Goal: Task Accomplishment & Management: Complete application form

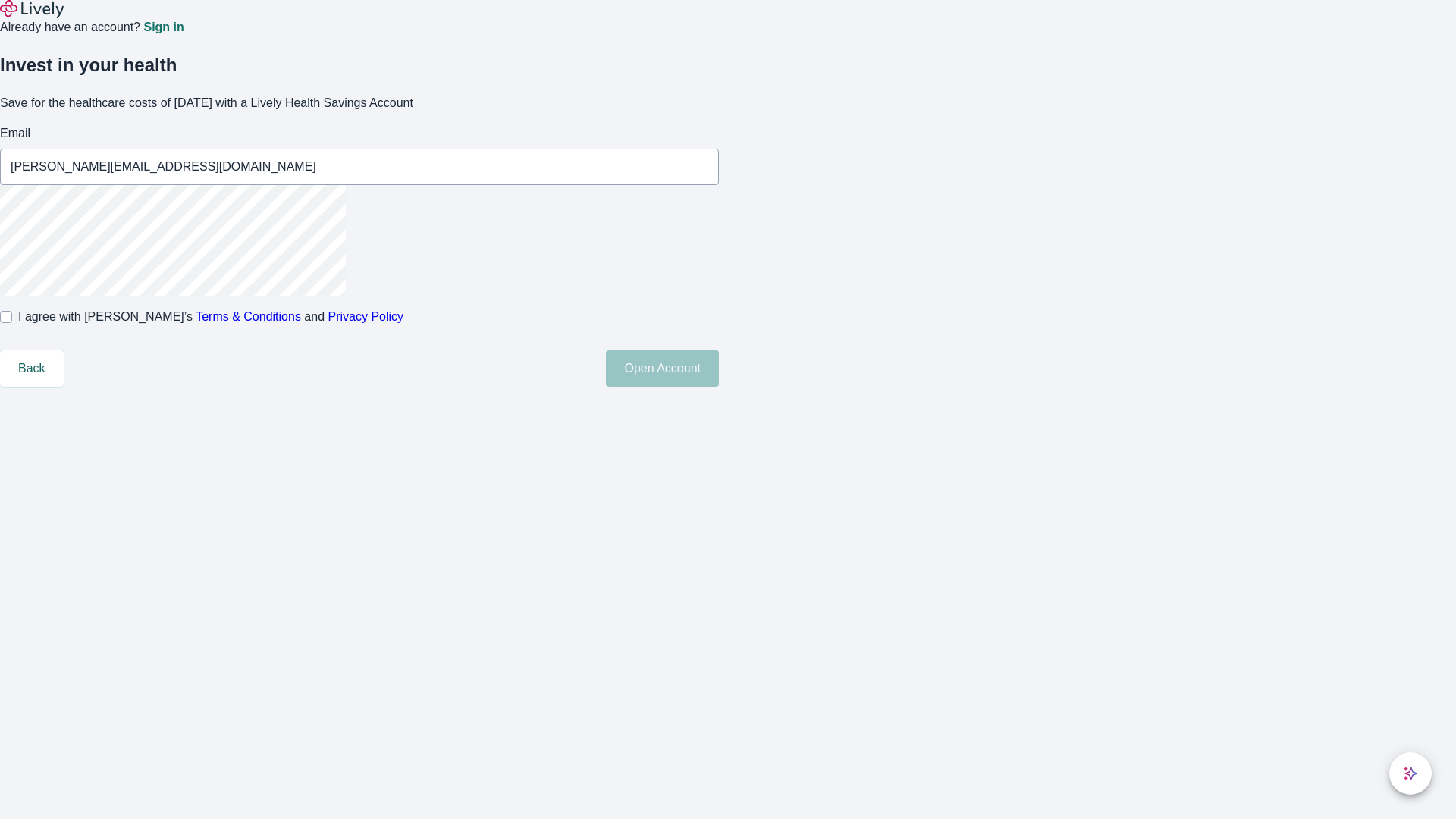
click at [12, 323] on input "I agree with Lively’s Terms & Conditions and Privacy Policy" at bounding box center [6, 317] width 12 height 12
checkbox input "true"
click at [719, 387] on button "Open Account" at bounding box center [662, 368] width 113 height 36
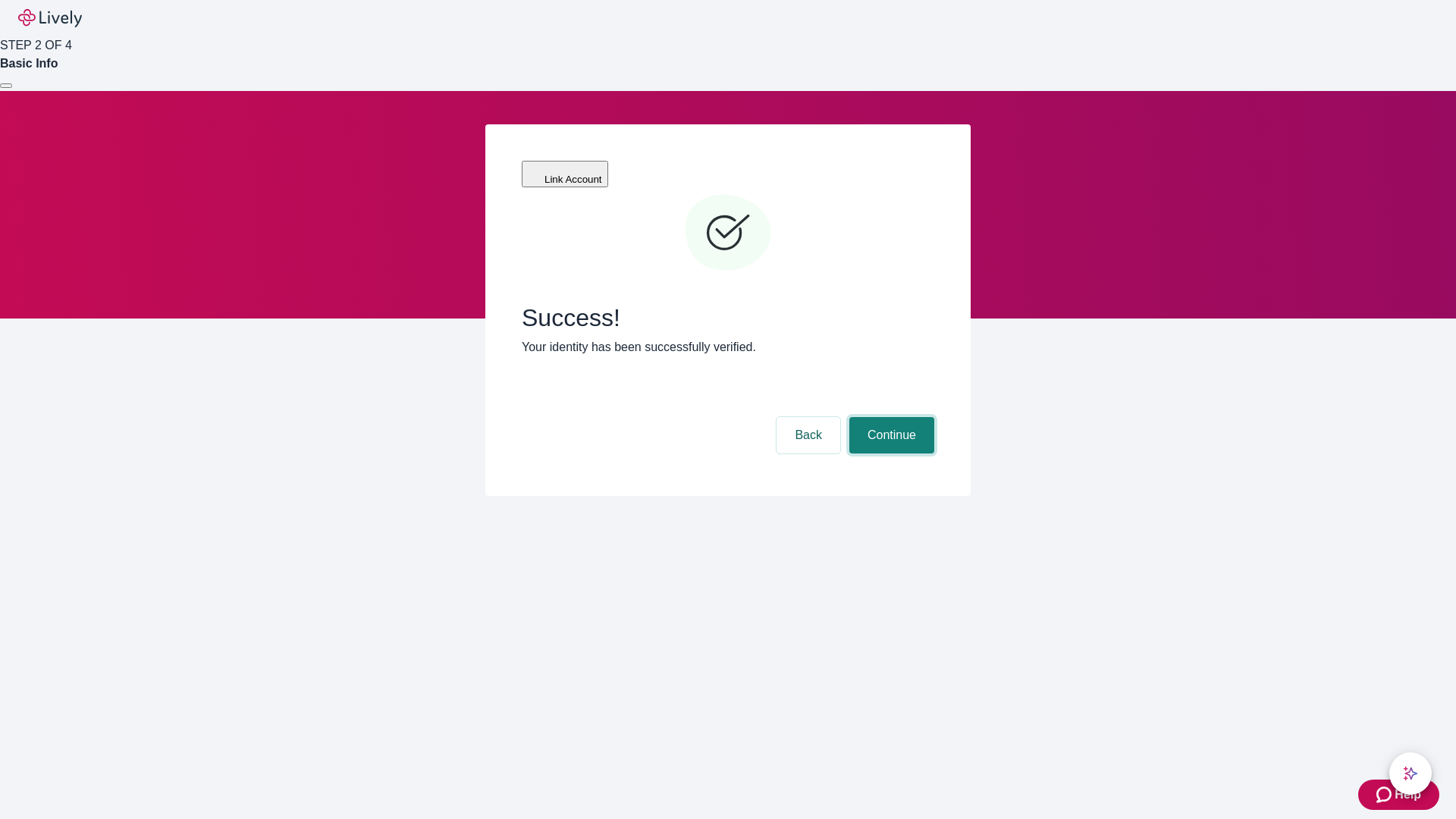
click at [890, 418] on button "Continue" at bounding box center [892, 435] width 85 height 36
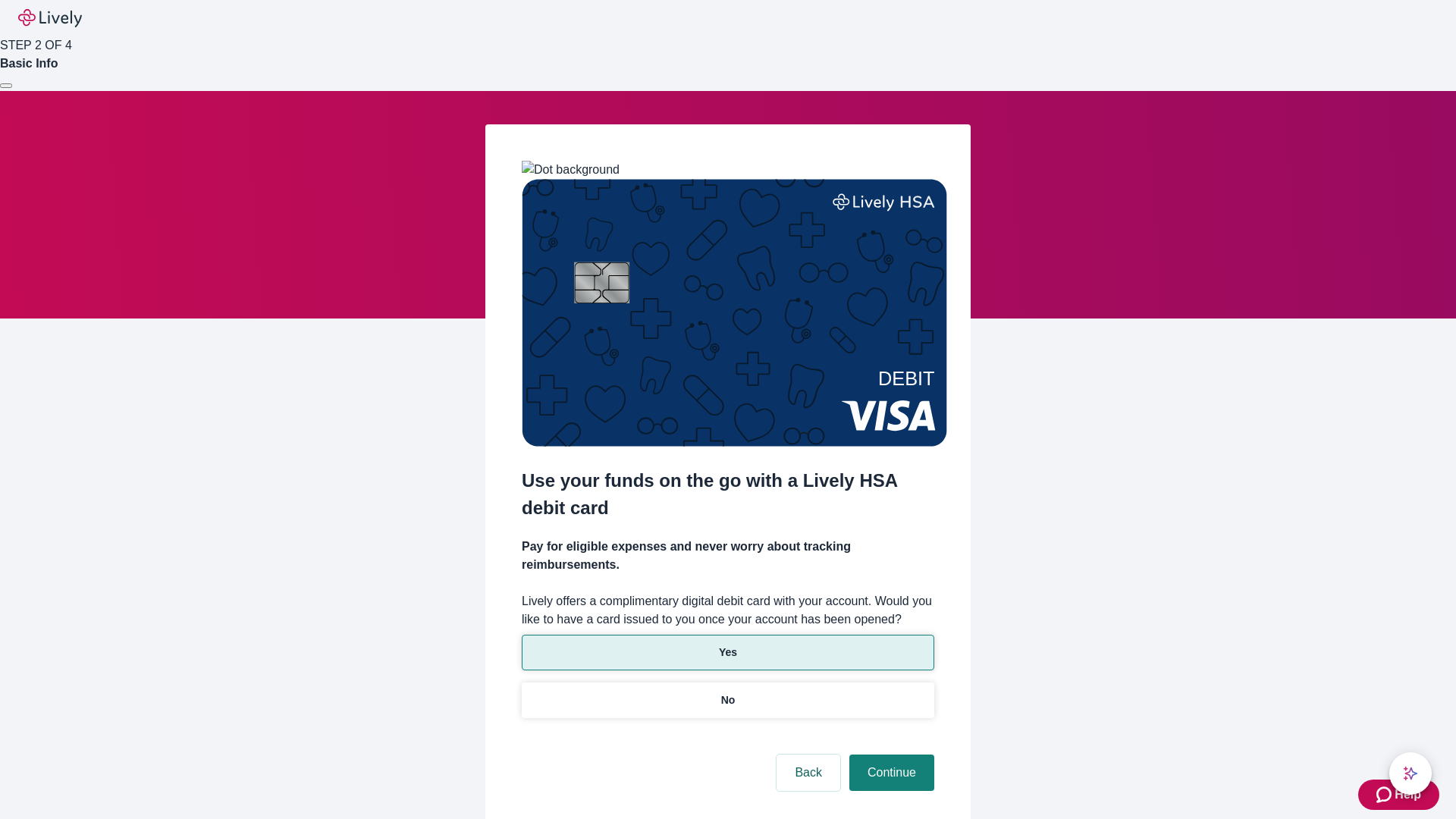
click at [727, 644] on p "Yes" at bounding box center [728, 652] width 19 height 16
click at [890, 755] on button "Continue" at bounding box center [892, 773] width 85 height 36
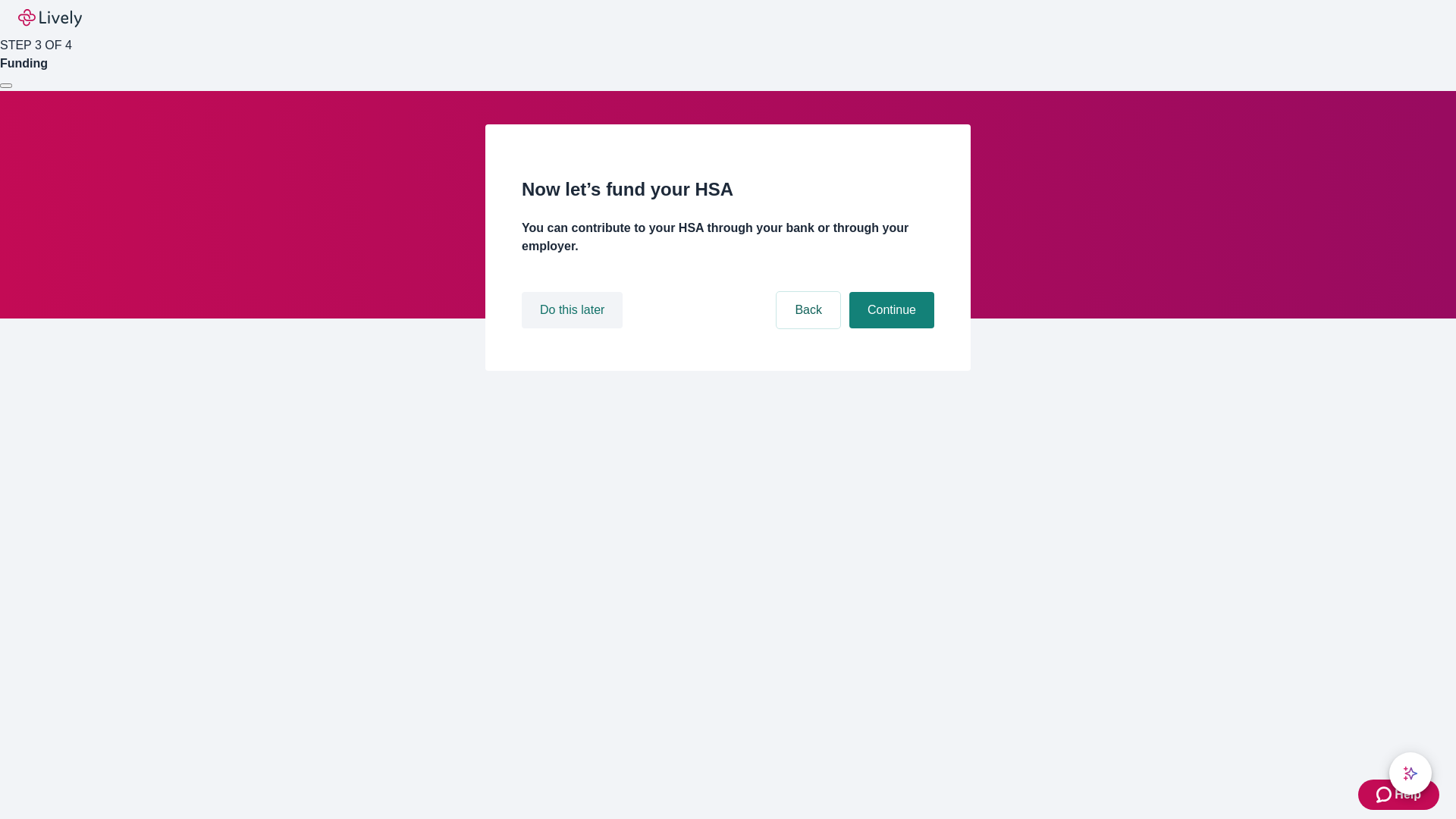
click at [574, 328] on button "Do this later" at bounding box center [573, 310] width 101 height 36
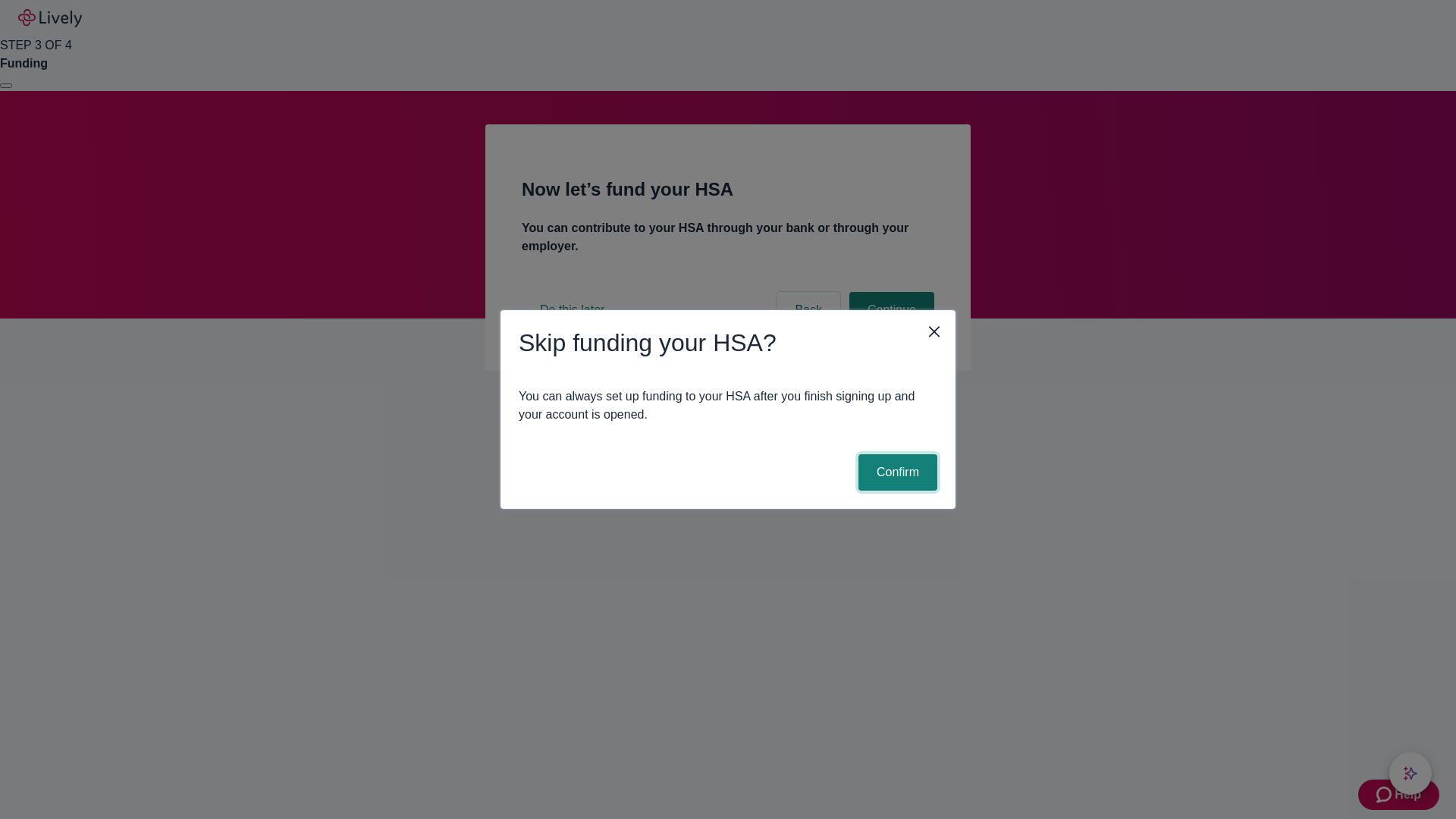
click at [896, 472] on button "Confirm" at bounding box center [898, 472] width 79 height 36
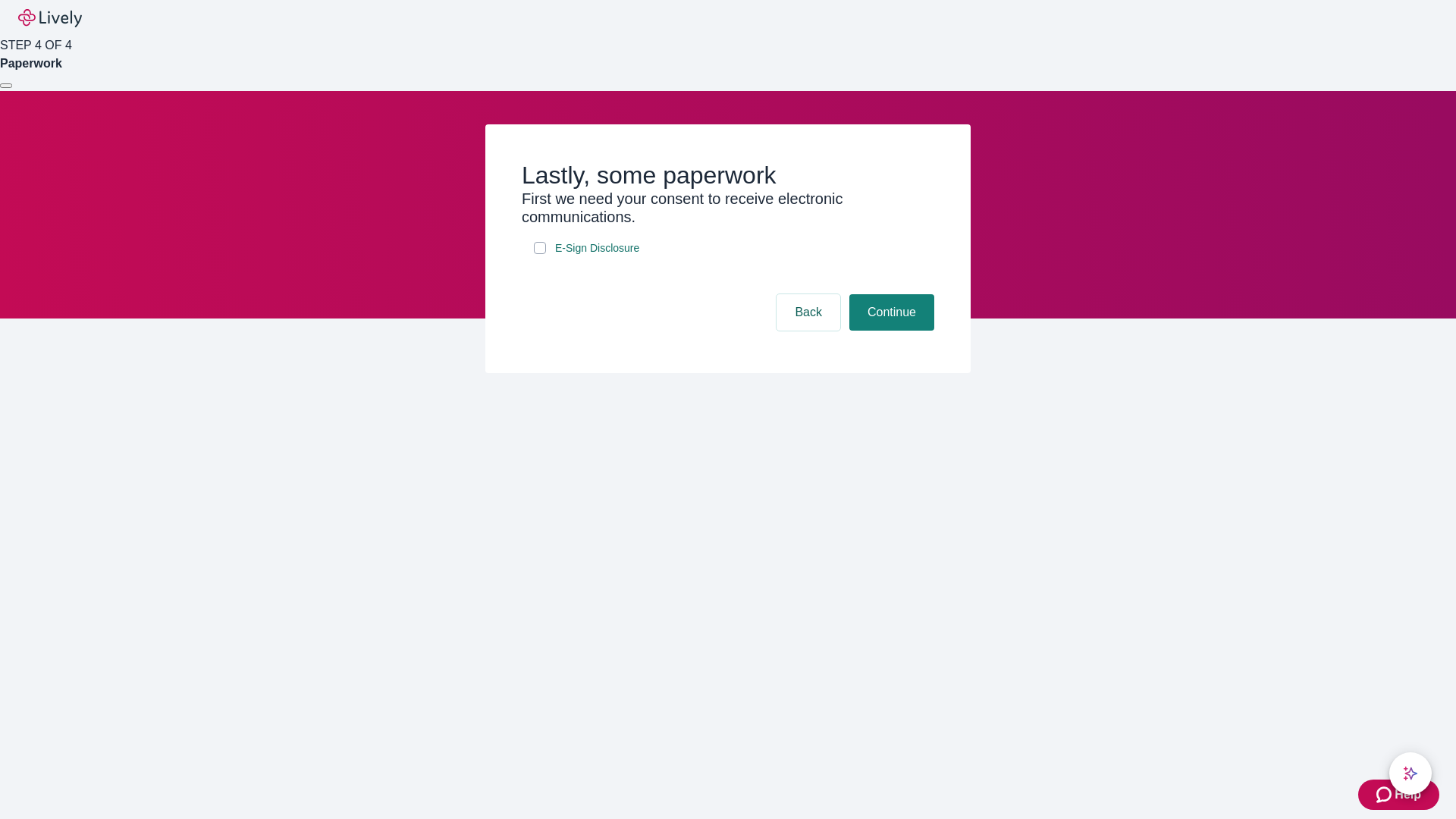
click at [540, 254] on input "E-Sign Disclosure" at bounding box center [540, 248] width 12 height 12
checkbox input "true"
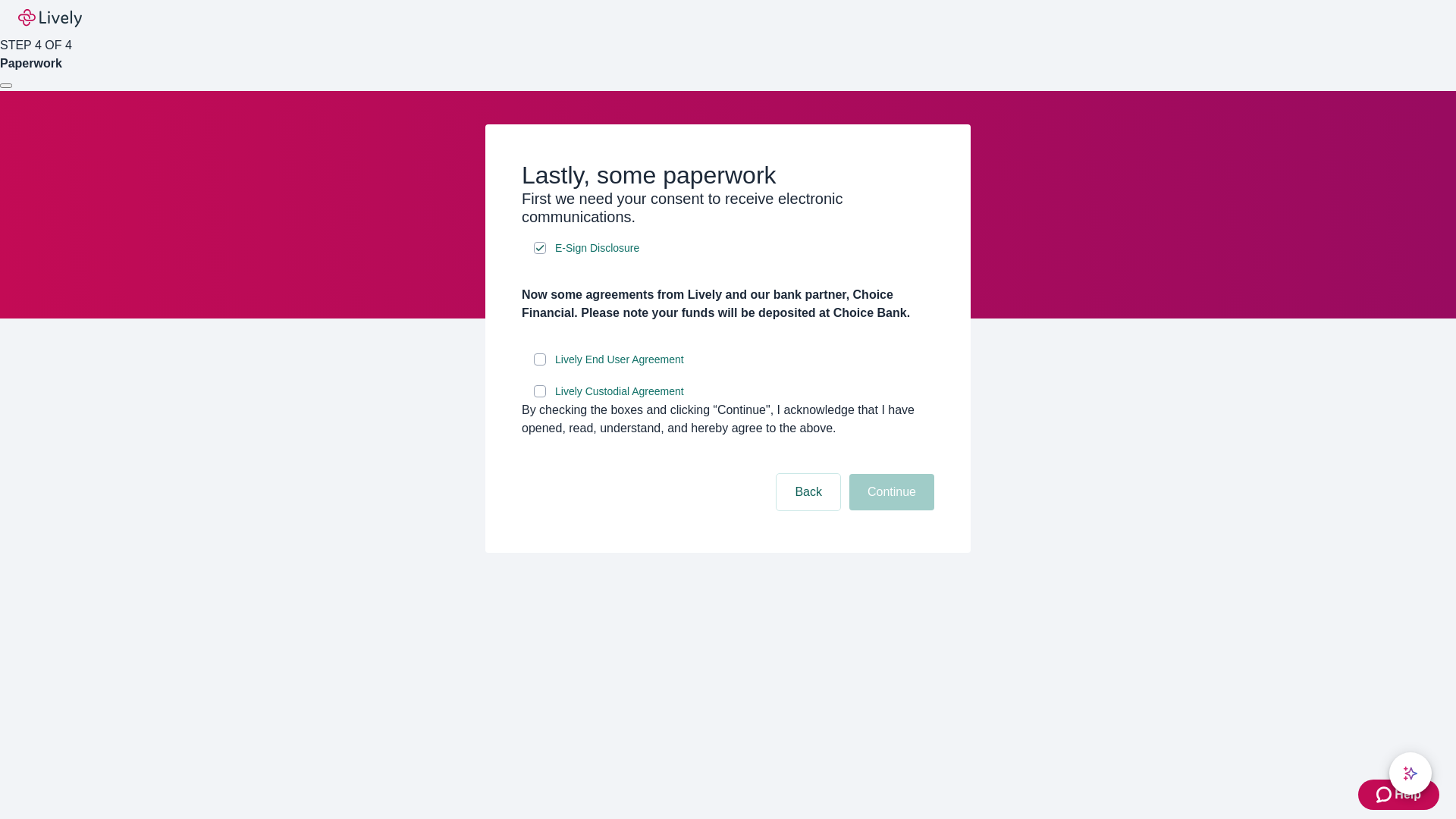
click at [540, 365] on input "Lively End User Agreement" at bounding box center [540, 359] width 12 height 12
checkbox input "true"
click at [540, 397] on input "Lively Custodial Agreement" at bounding box center [540, 391] width 12 height 12
checkbox input "true"
click at [890, 510] on button "Continue" at bounding box center [892, 492] width 85 height 36
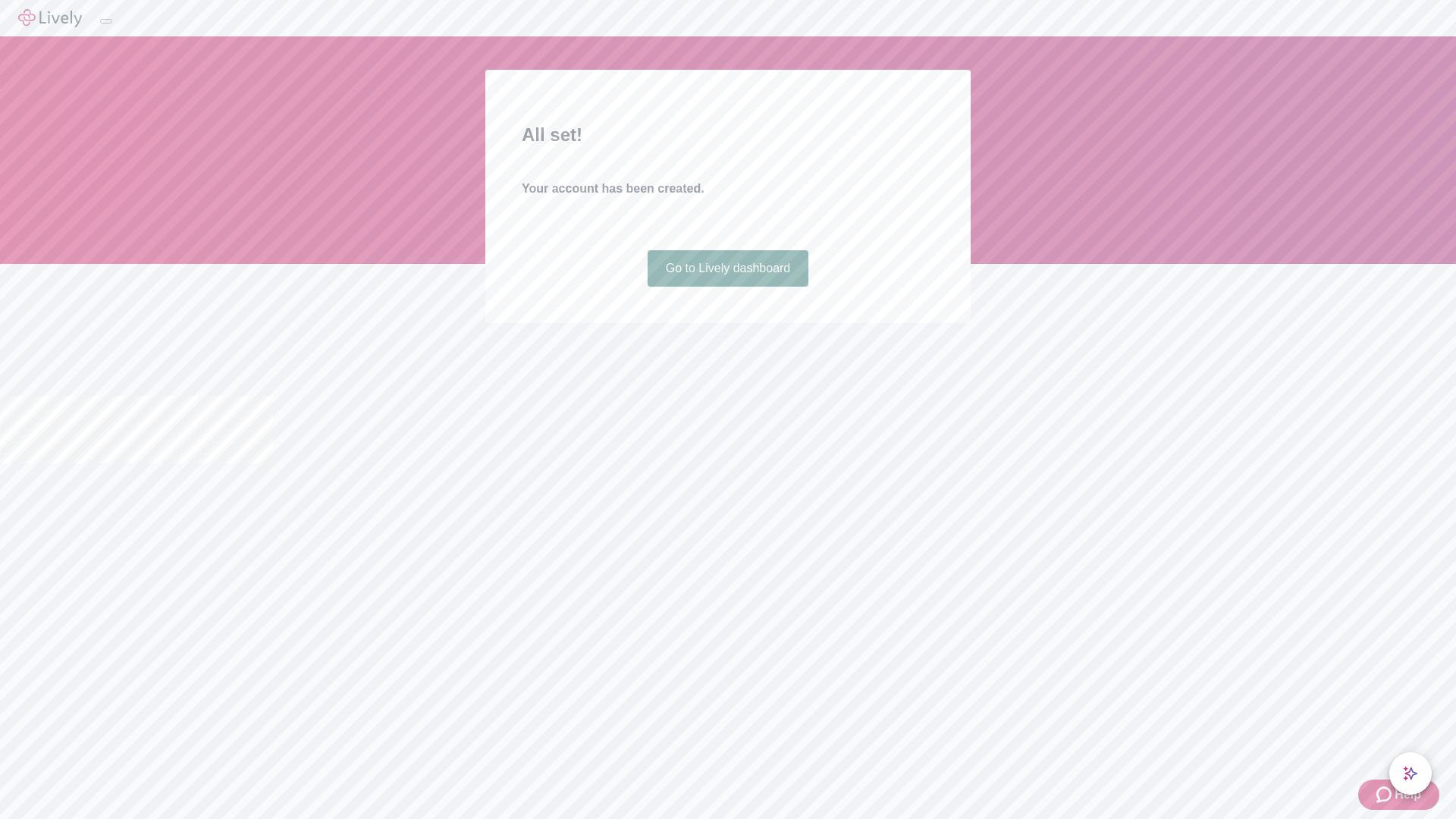
click at [727, 287] on link "Go to Lively dashboard" at bounding box center [729, 268] width 162 height 36
